Goal: Find contact information: Find contact information

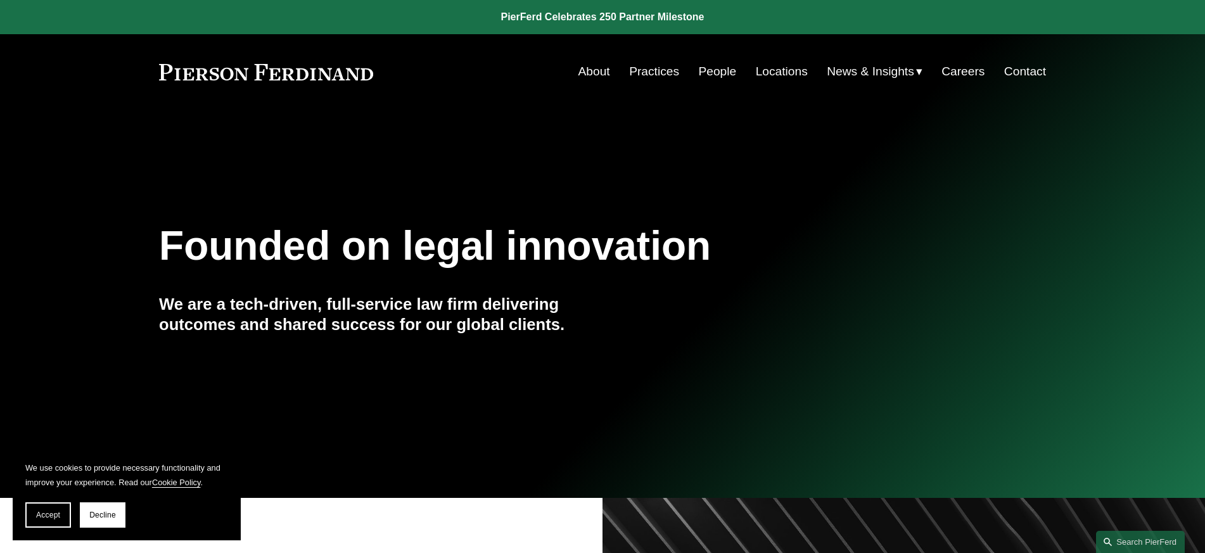
click at [773, 65] on link "Locations" at bounding box center [782, 72] width 52 height 24
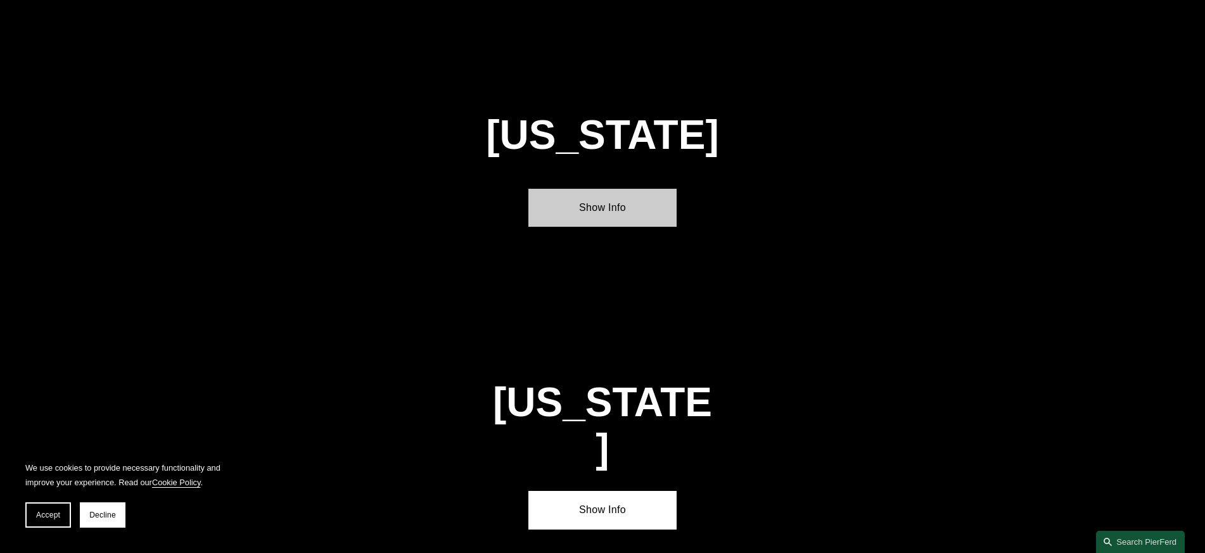
scroll to position [1618, 0]
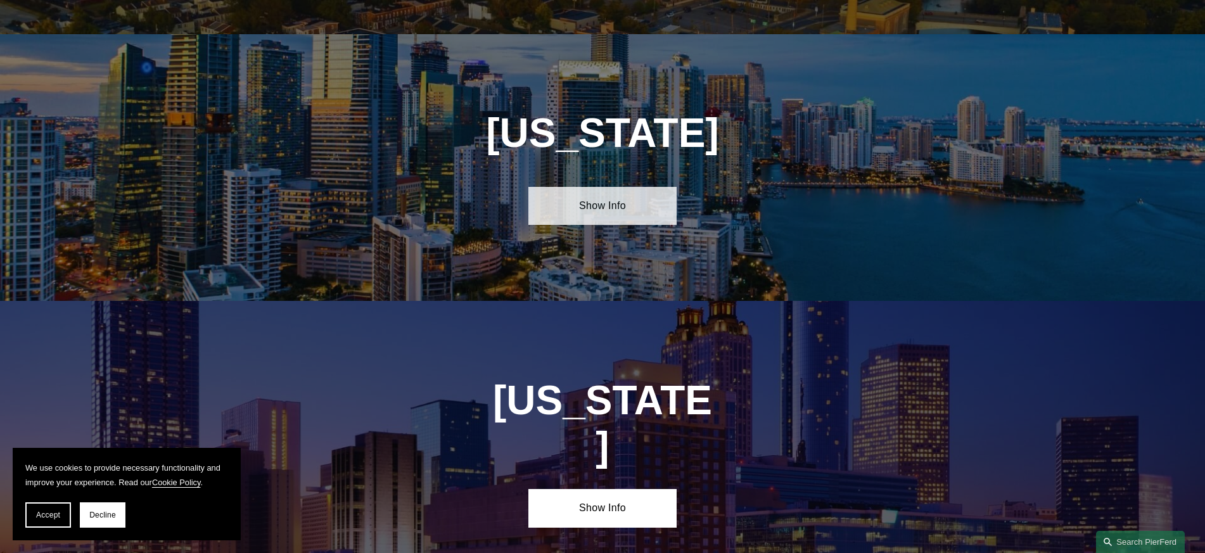
click at [598, 195] on link "Show Info" at bounding box center [603, 206] width 148 height 38
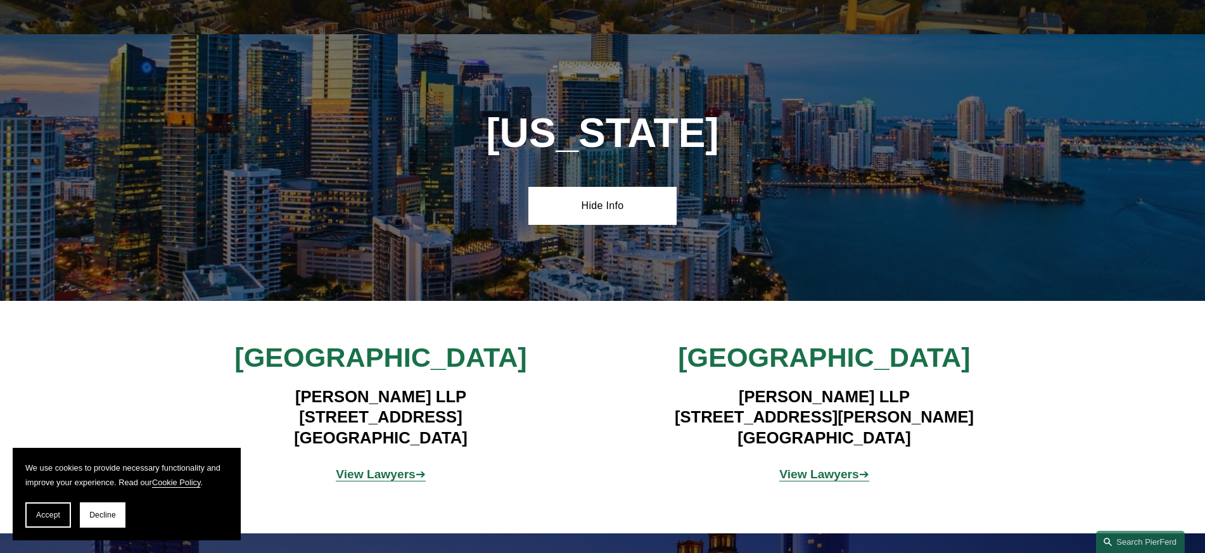
click at [360, 471] on p "View Lawyers ➔" at bounding box center [381, 475] width 296 height 22
click at [360, 468] on strong "View Lawyers" at bounding box center [376, 474] width 80 height 13
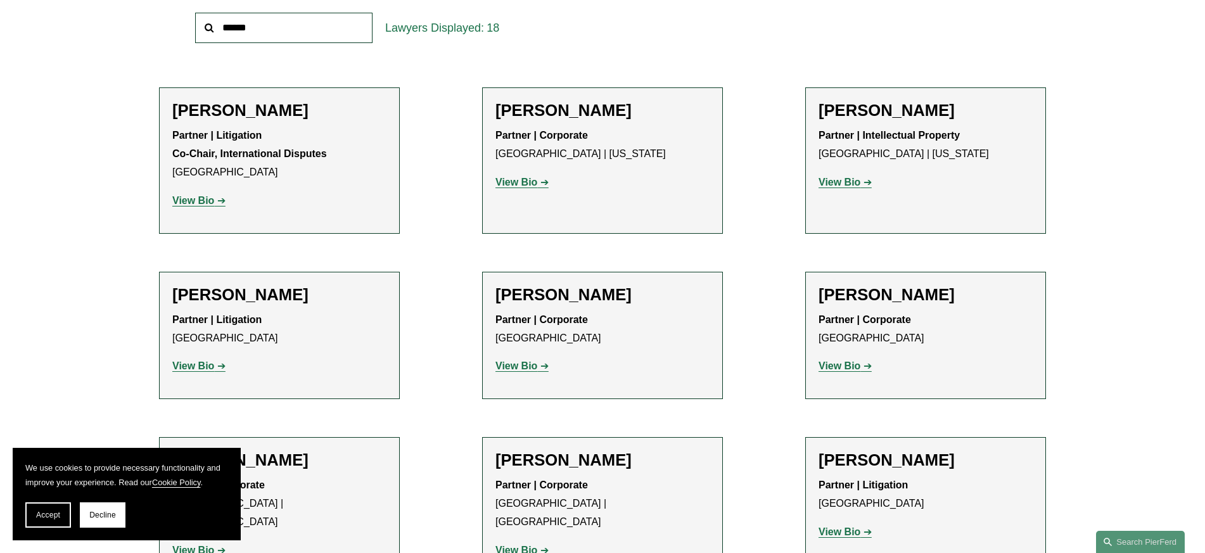
scroll to position [480, 0]
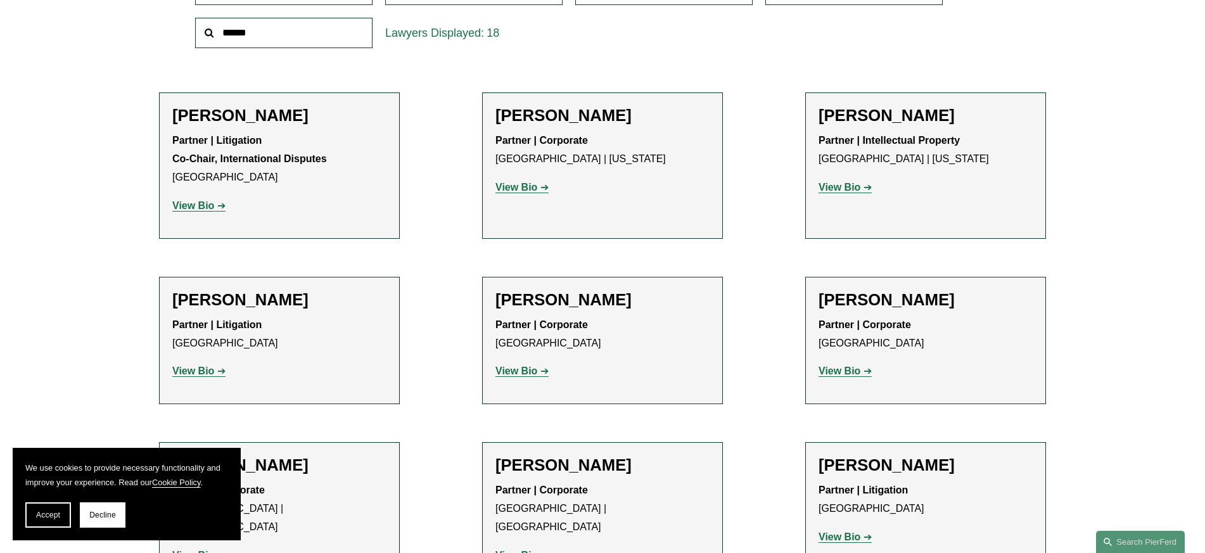
click at [317, 305] on h2 "Frances De La Guardia" at bounding box center [279, 300] width 214 height 20
click at [205, 369] on strong "View Bio" at bounding box center [193, 371] width 42 height 11
click at [529, 370] on strong "View Bio" at bounding box center [517, 371] width 42 height 11
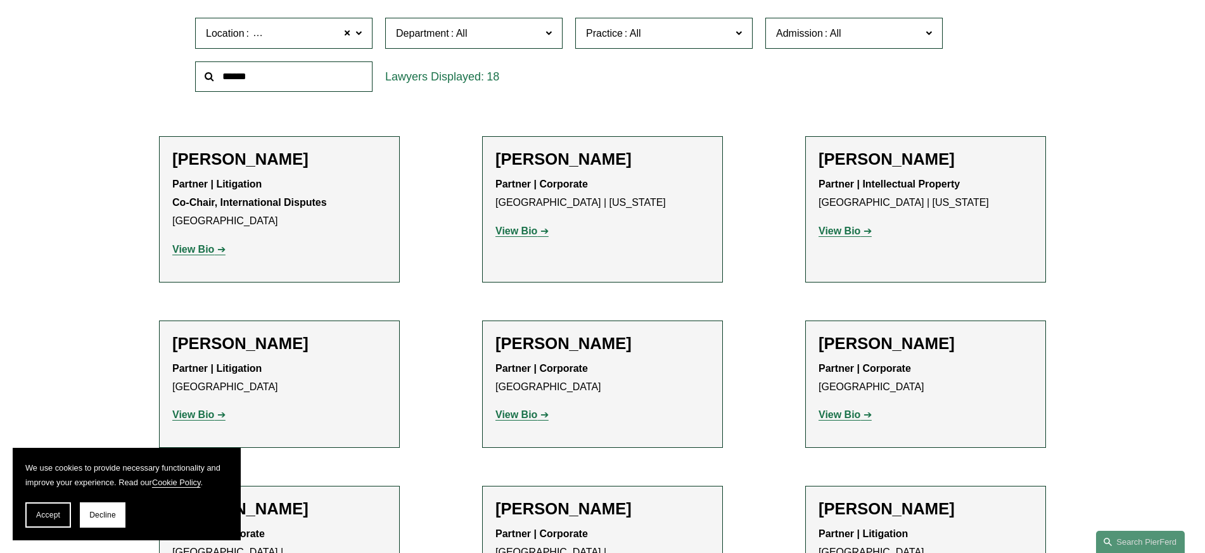
scroll to position [433, 0]
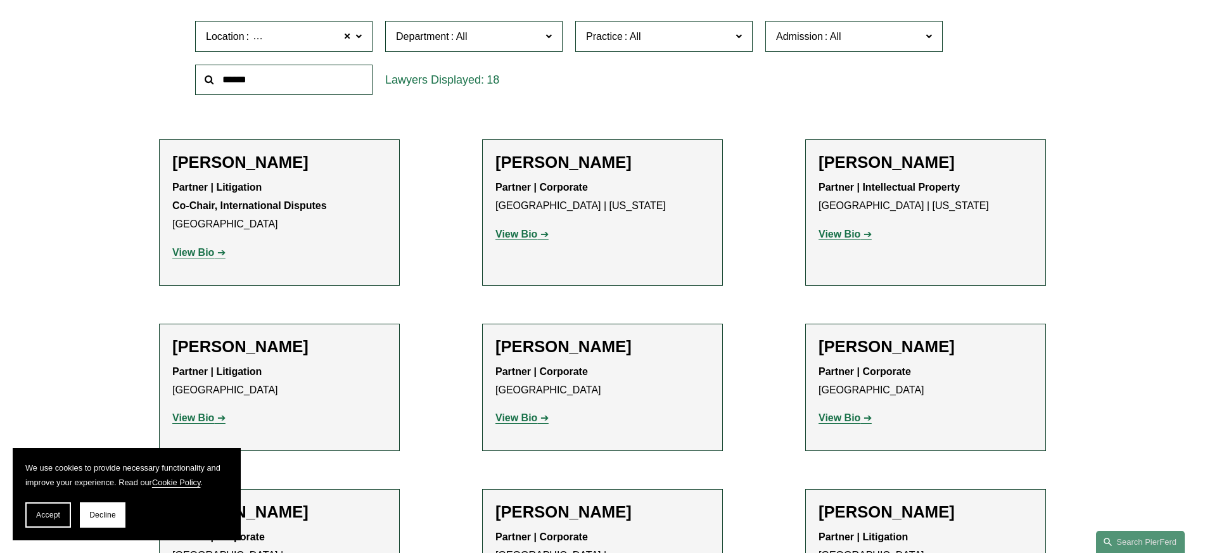
click at [196, 251] on strong "View Bio" at bounding box center [193, 252] width 42 height 11
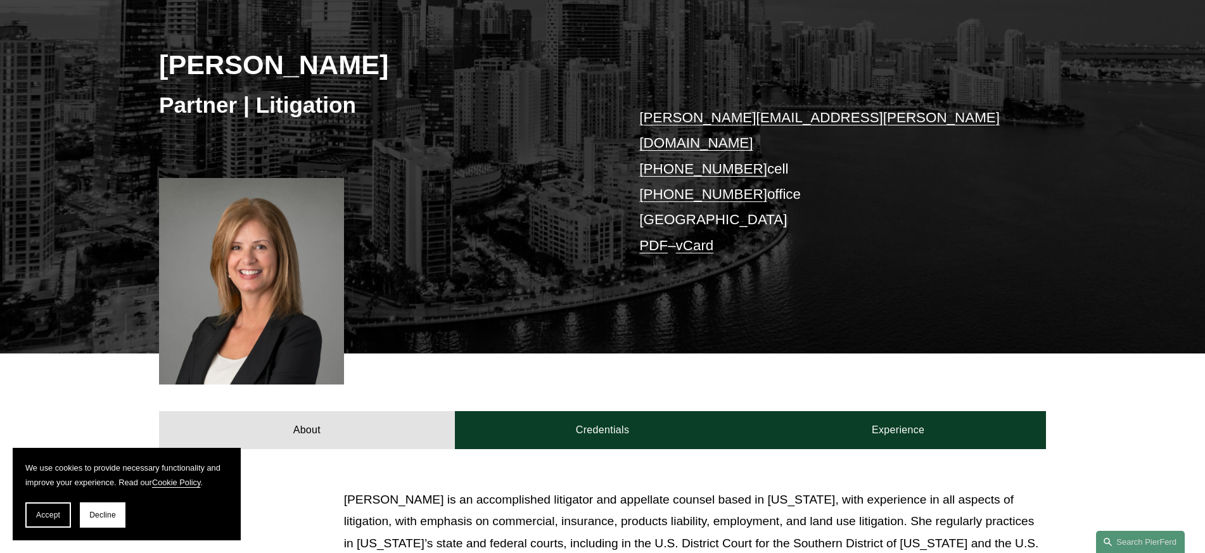
scroll to position [173, 0]
